Goal: Register for event/course

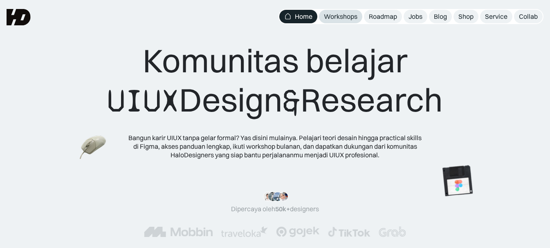
click at [330, 16] on div "Workshops" at bounding box center [341, 16] width 34 height 9
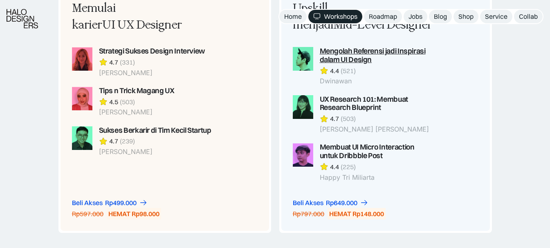
scroll to position [654, 0]
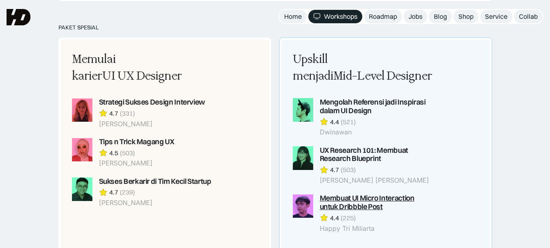
click at [361, 201] on div "Membuat UI Micro Interaction untuk Dribbble Post" at bounding box center [376, 202] width 114 height 17
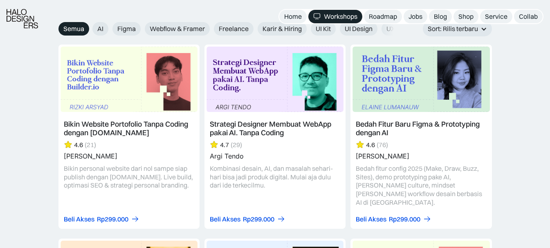
scroll to position [940, 0]
click at [289, 101] on link at bounding box center [274, 136] width 141 height 184
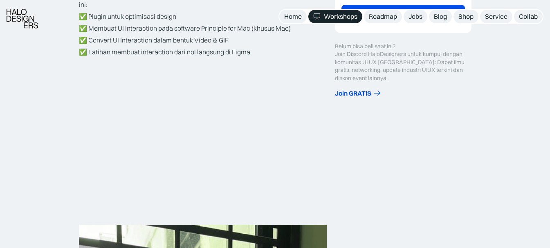
scroll to position [368, 0]
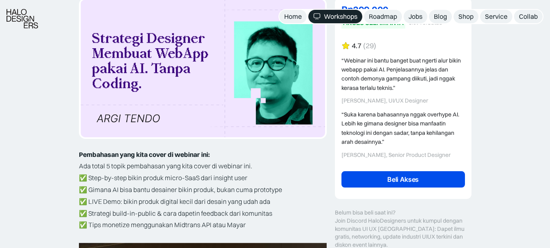
scroll to position [245, 0]
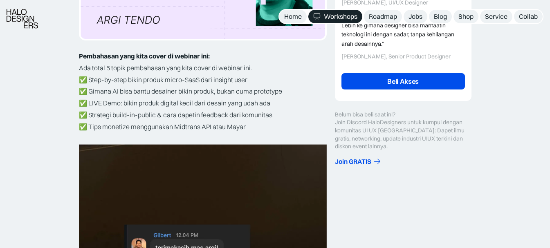
click at [385, 80] on link "Beli Akses" at bounding box center [402, 81] width 123 height 16
